Goal: Task Accomplishment & Management: Use online tool/utility

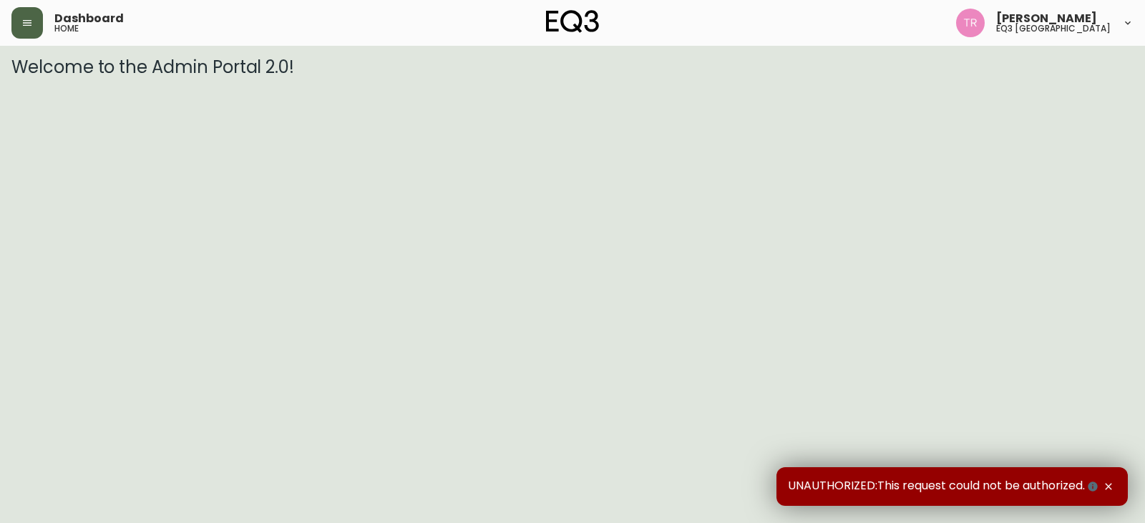
click at [38, 20] on button "button" at bounding box center [26, 22] width 31 height 31
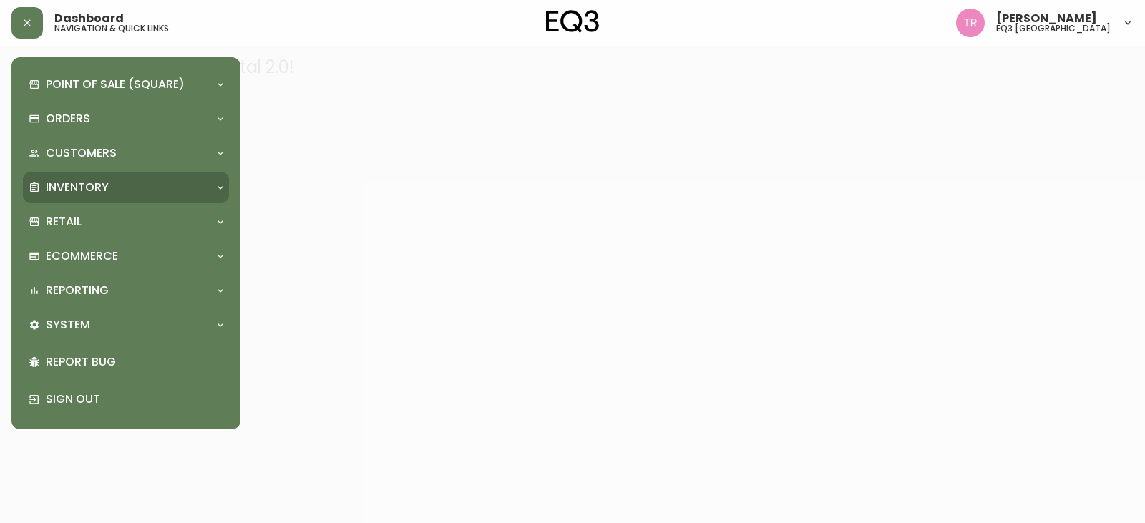
click at [91, 193] on p "Inventory" at bounding box center [77, 188] width 63 height 16
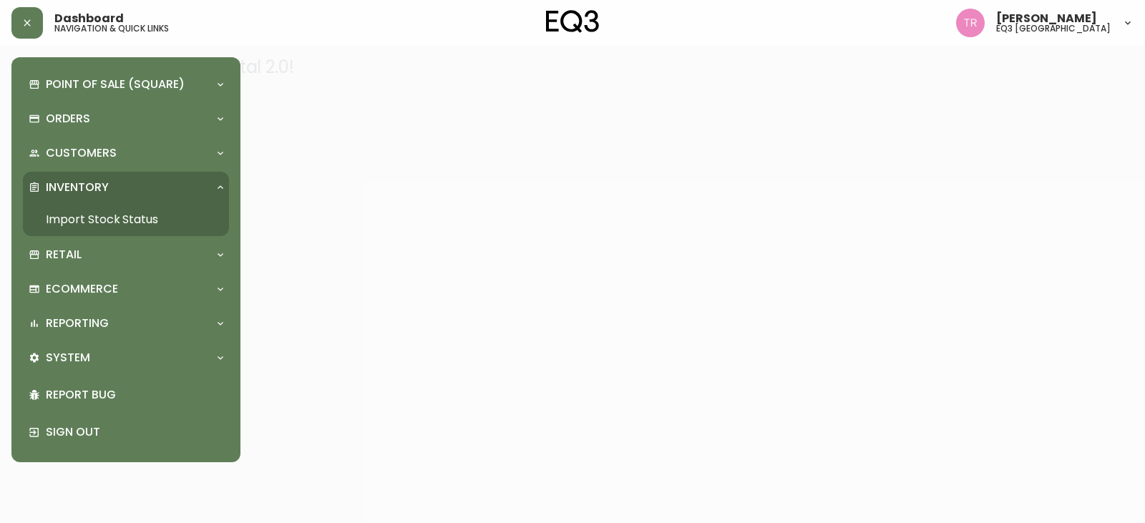
click at [114, 212] on link "Import Stock Status" at bounding box center [126, 219] width 206 height 33
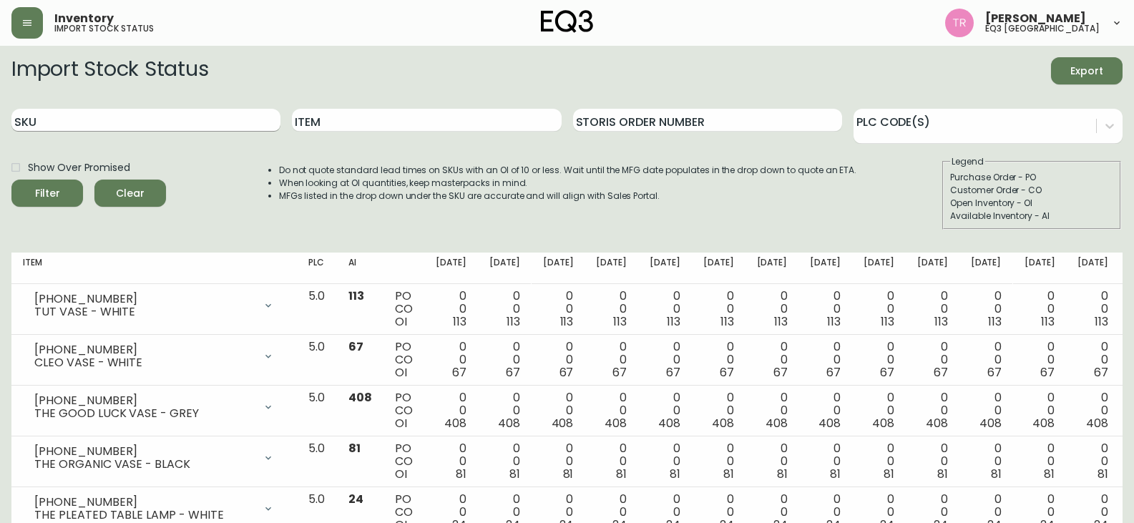
click at [167, 122] on input "SKU" at bounding box center [145, 120] width 269 height 23
paste input "[PHONE_NUMBER]"
type input "[PHONE_NUMBER]"
click at [11, 180] on button "Filter" at bounding box center [47, 193] width 72 height 27
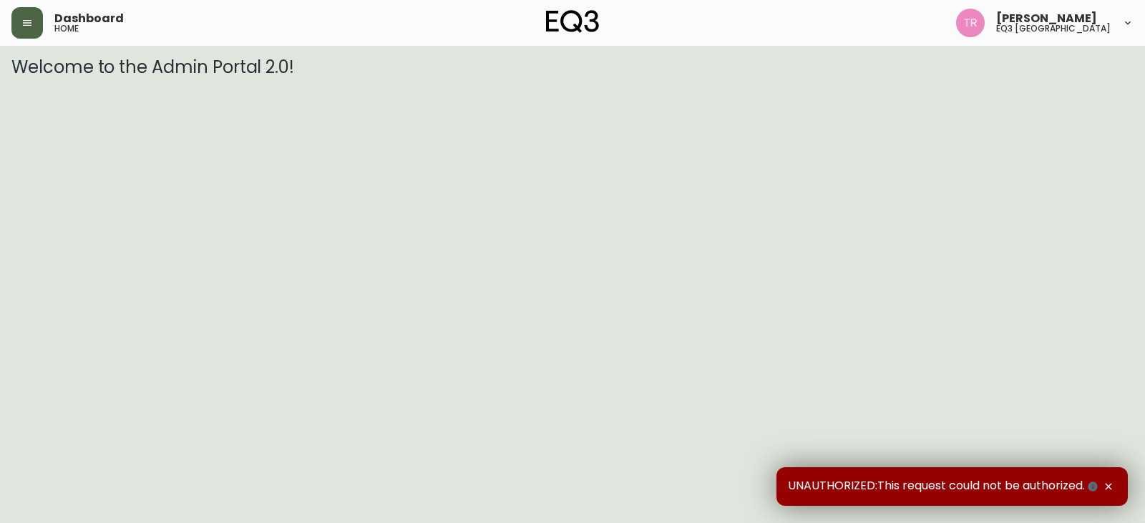
click at [36, 21] on button "button" at bounding box center [26, 22] width 31 height 31
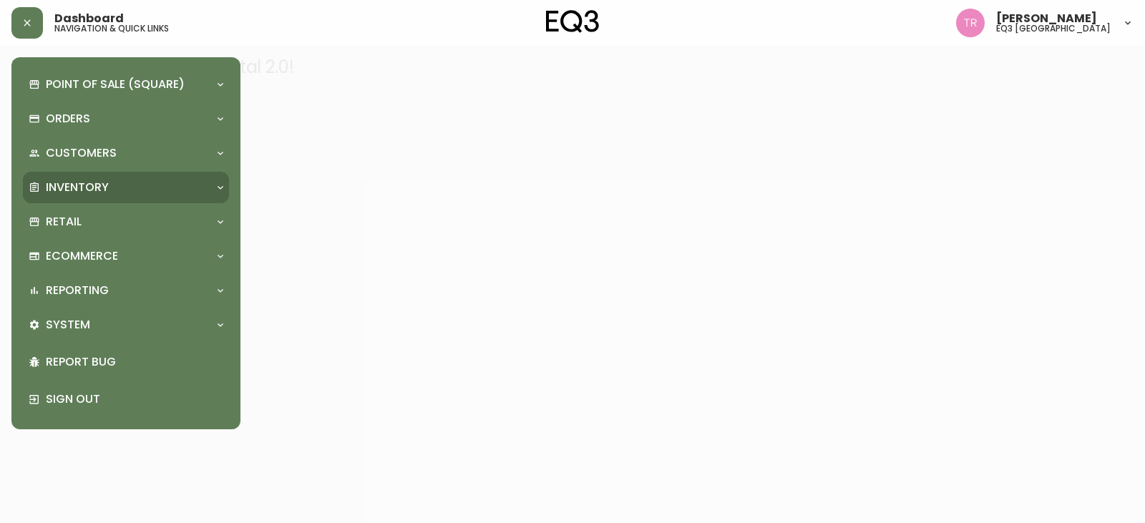
click at [67, 182] on p "Inventory" at bounding box center [77, 188] width 63 height 16
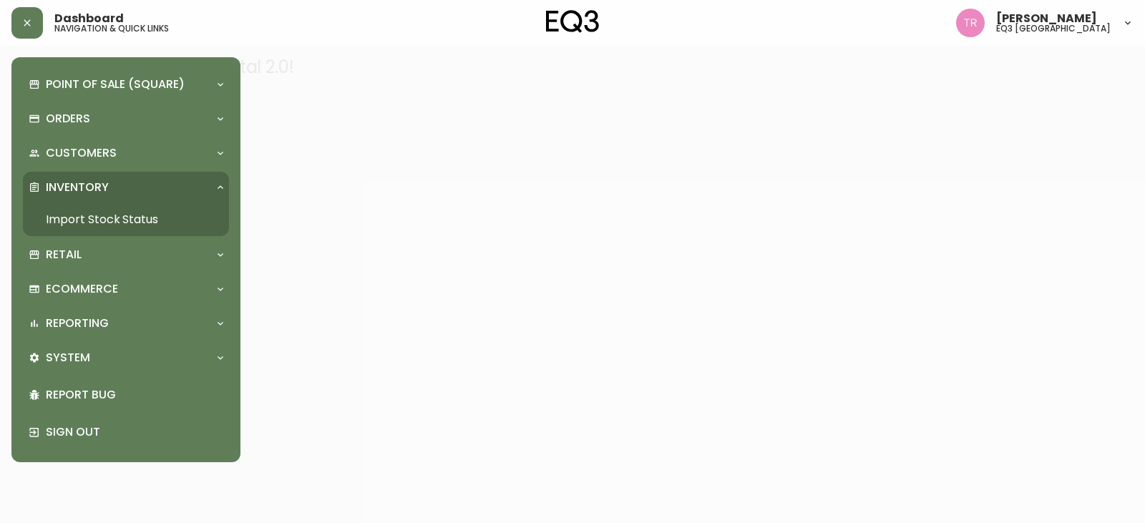
click at [117, 227] on link "Import Stock Status" at bounding box center [126, 219] width 206 height 33
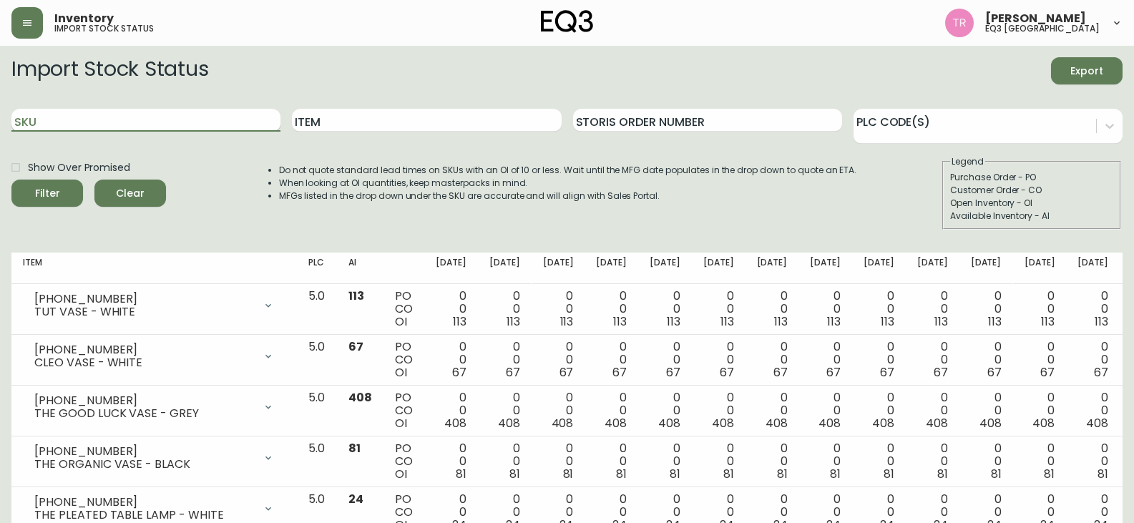
click at [237, 113] on input "SKU" at bounding box center [145, 120] width 269 height 23
paste input "3130-220-7"
type input "3130-220-7"
click at [11, 180] on button "Filter" at bounding box center [47, 193] width 72 height 27
